Goal: Task Accomplishment & Management: Use online tool/utility

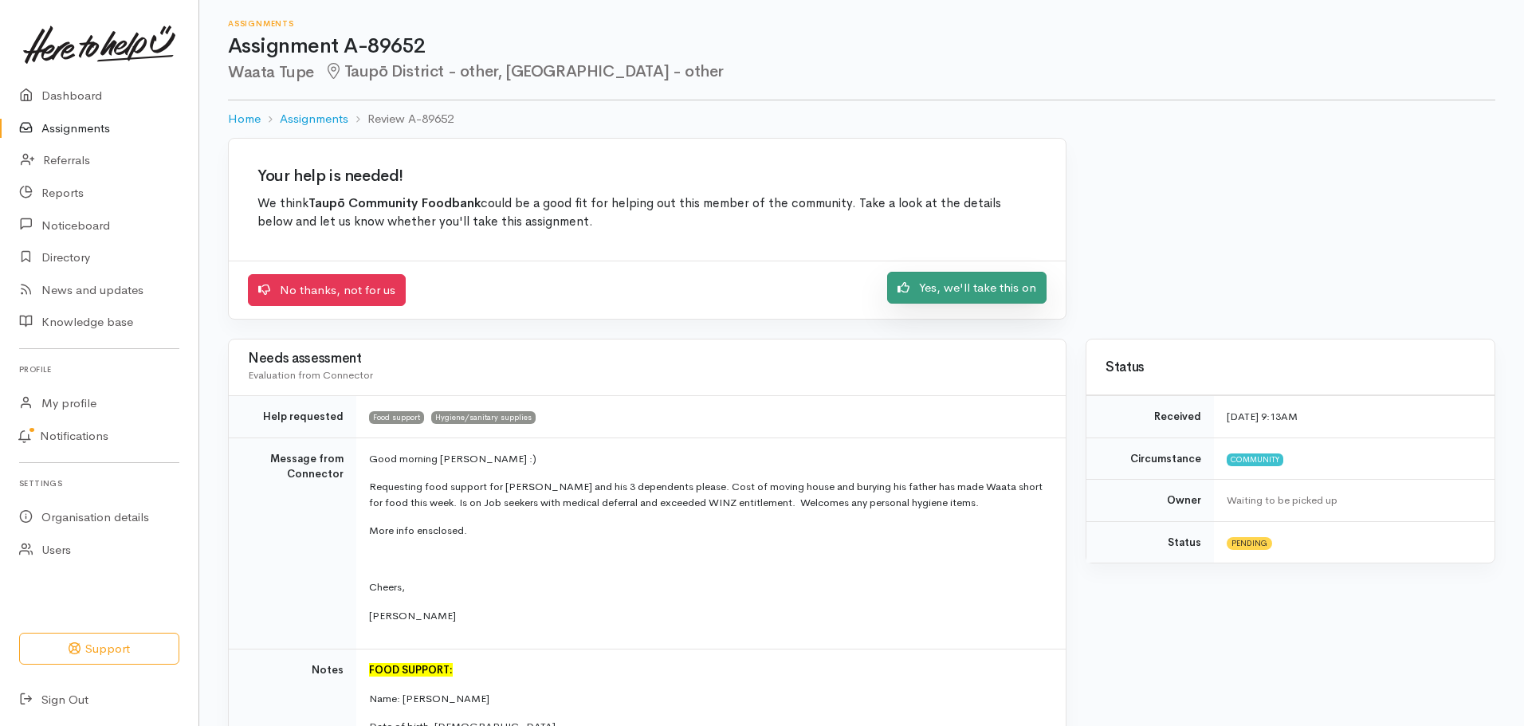
click at [1012, 294] on link "Yes, we'll take this on" at bounding box center [966, 288] width 159 height 33
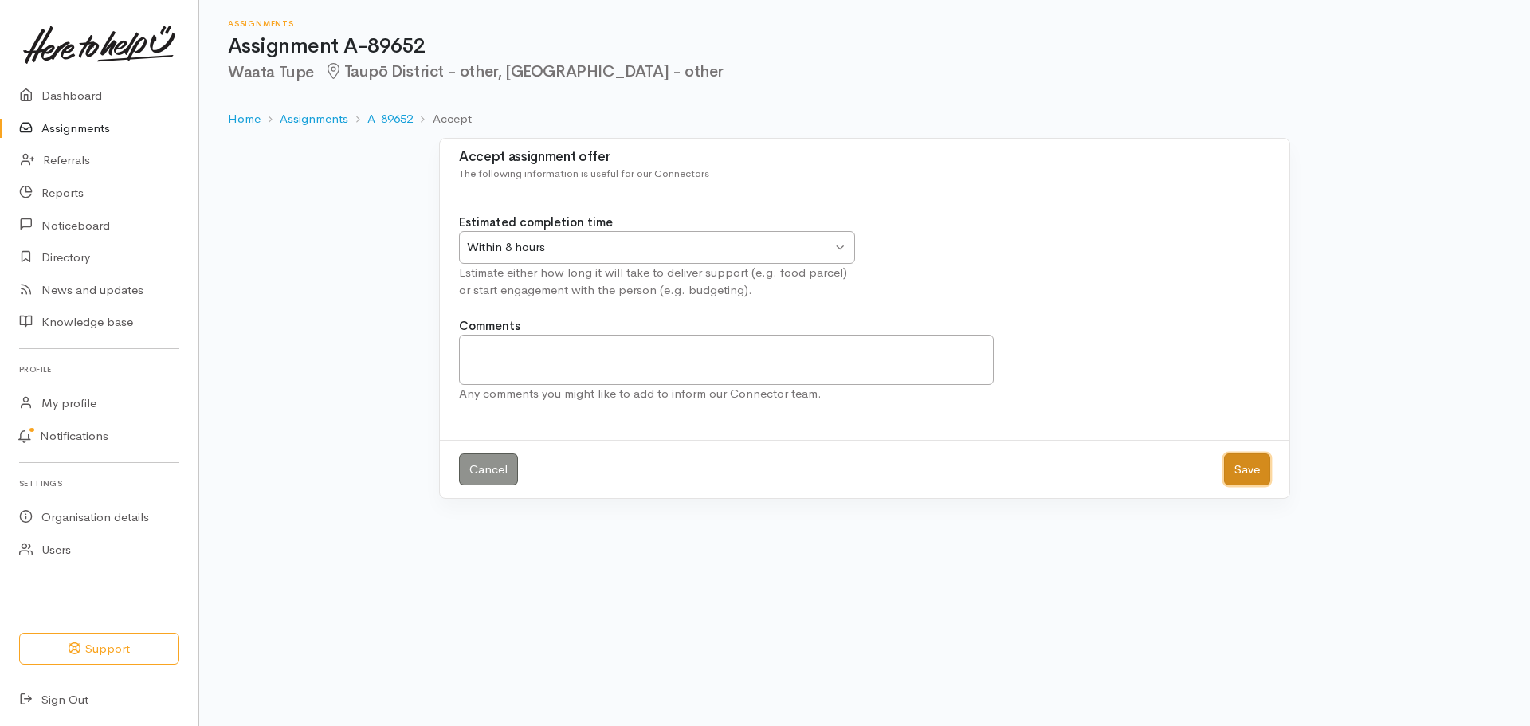
click at [1258, 468] on button "Save" at bounding box center [1247, 470] width 46 height 33
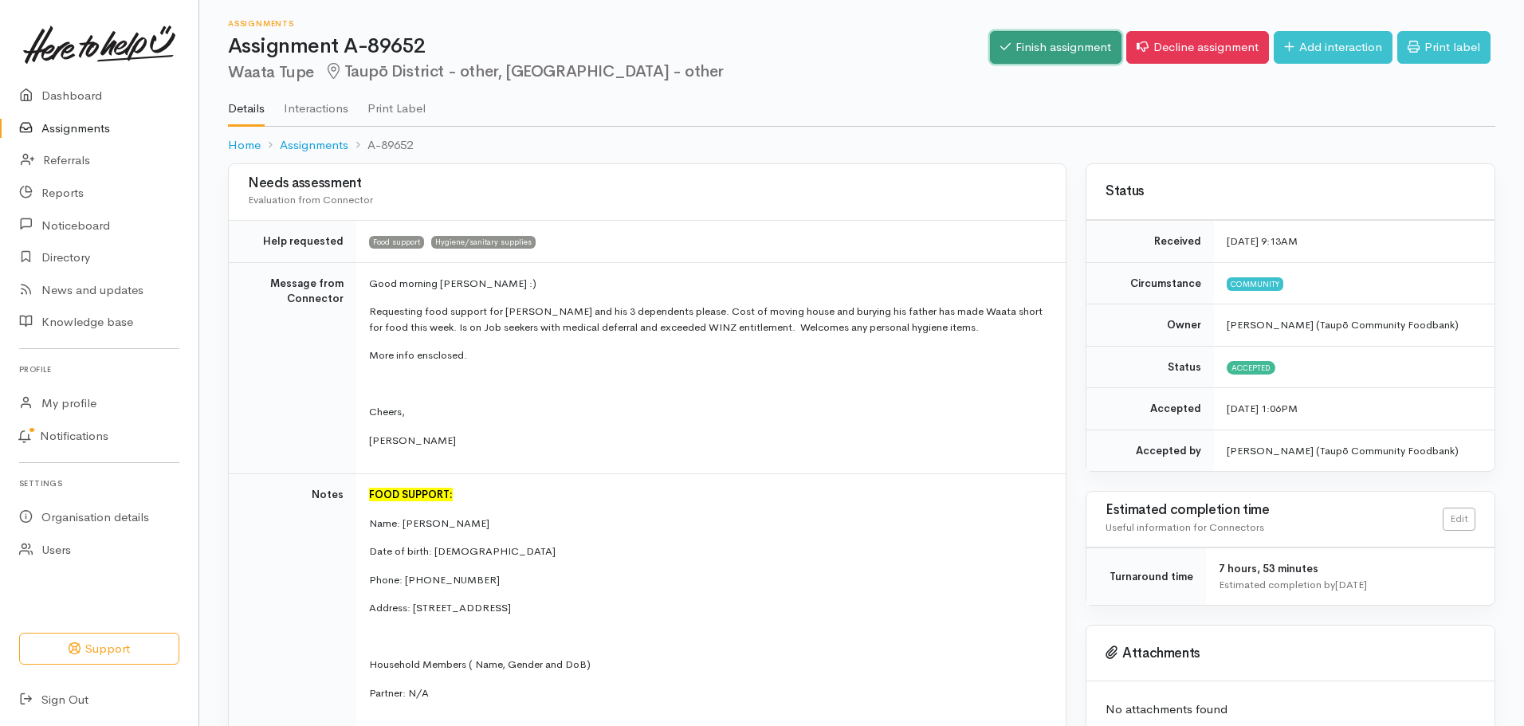
click at [1029, 42] on link "Finish assignment" at bounding box center [1056, 47] width 132 height 33
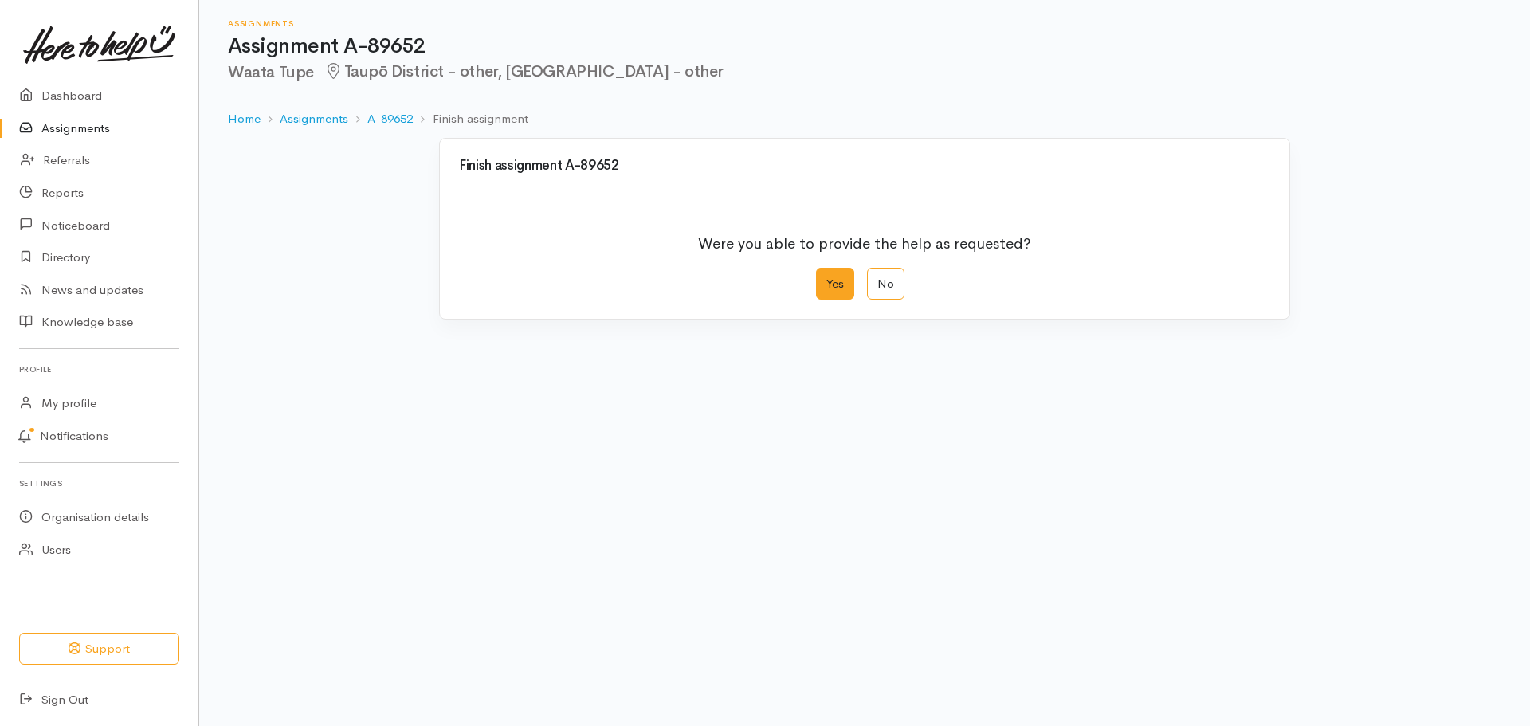
click at [831, 284] on label "Yes" at bounding box center [835, 284] width 38 height 33
click at [827, 278] on input "Yes" at bounding box center [821, 273] width 10 height 10
radio input "true"
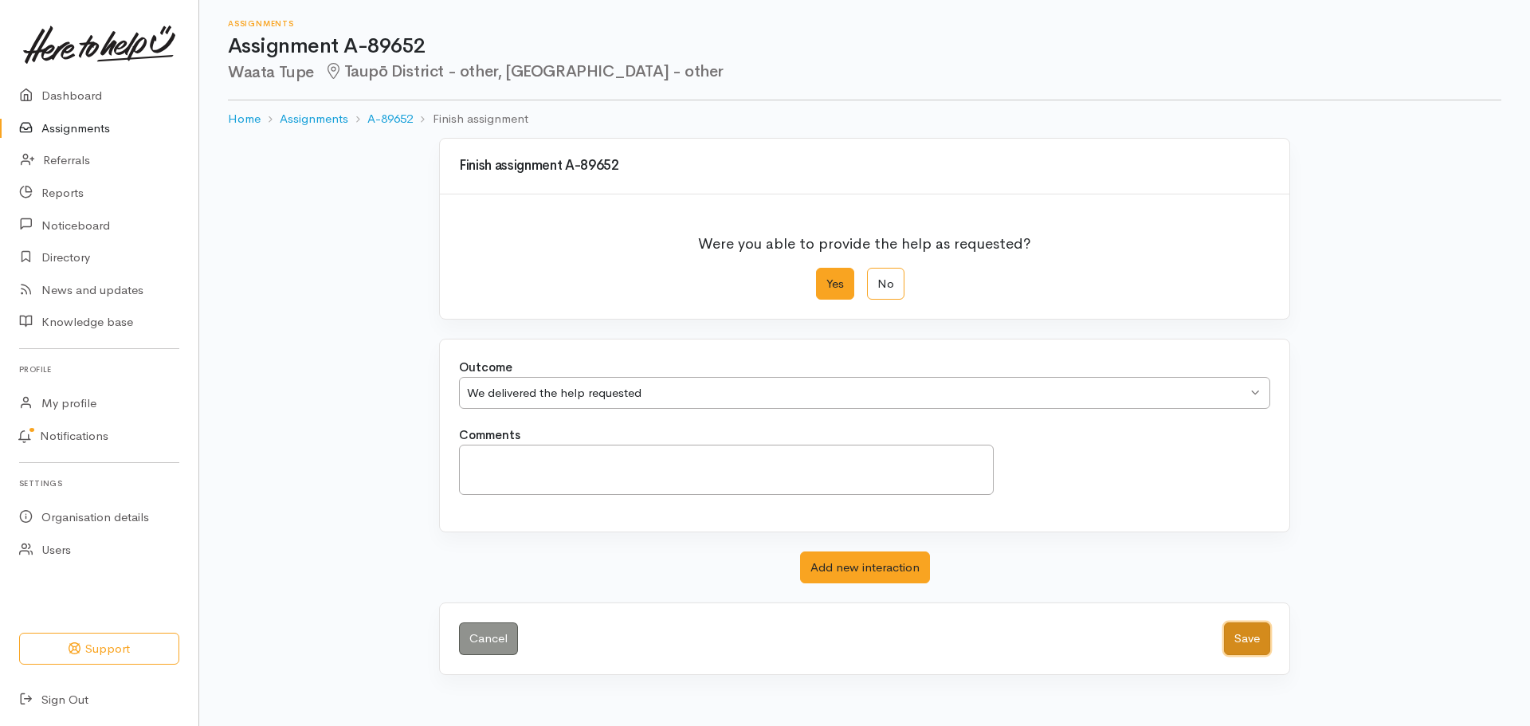
click at [1251, 635] on button "Save" at bounding box center [1247, 638] width 46 height 33
